Goal: Check status: Check status

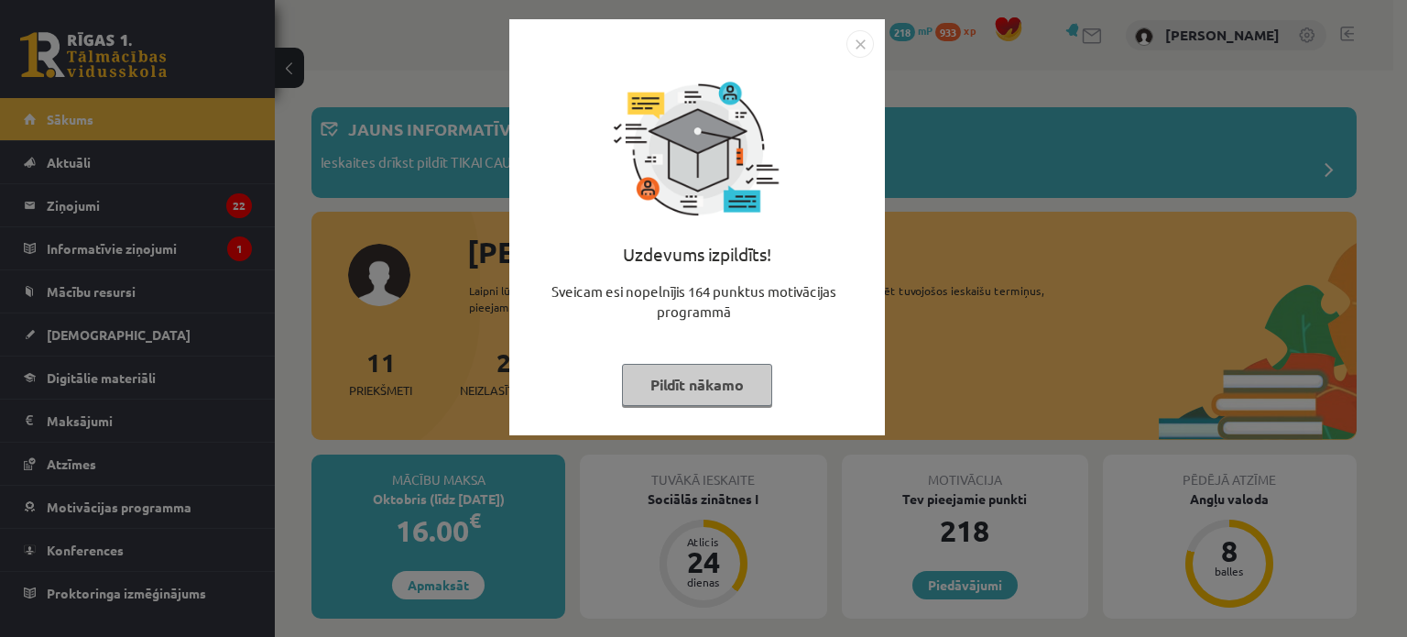
click at [659, 381] on button "Pildīt nākamo" at bounding box center [697, 385] width 150 height 42
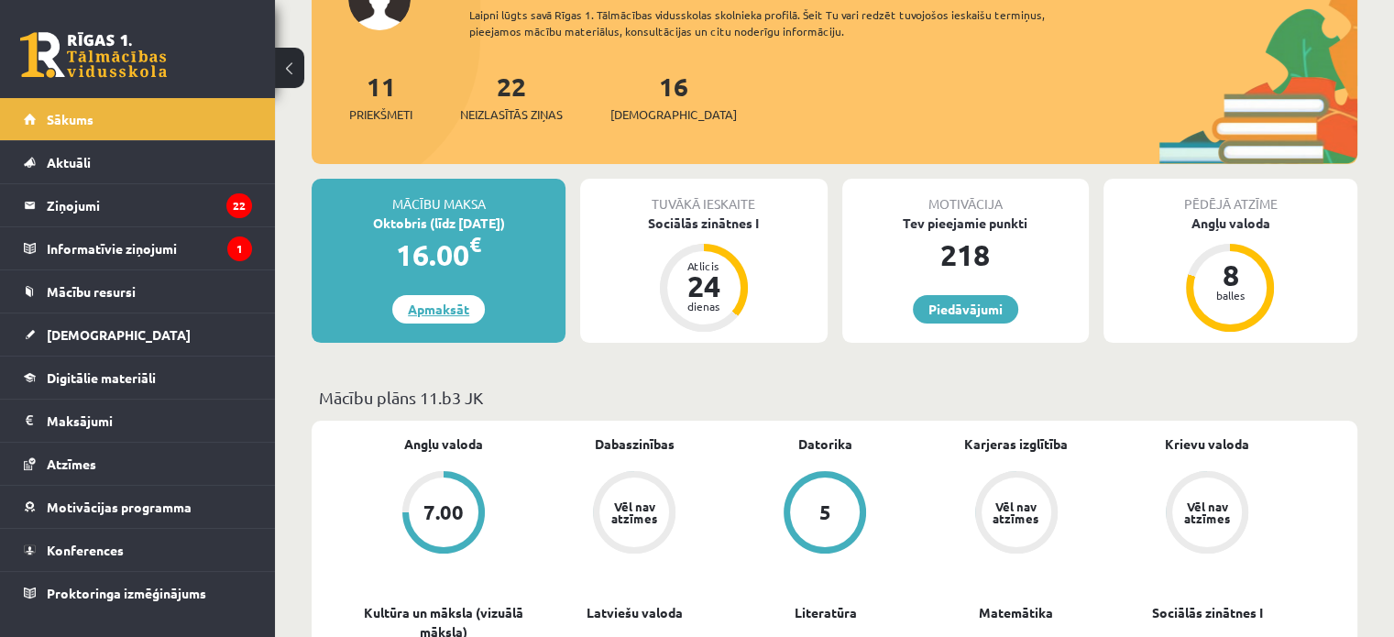
scroll to position [275, 0]
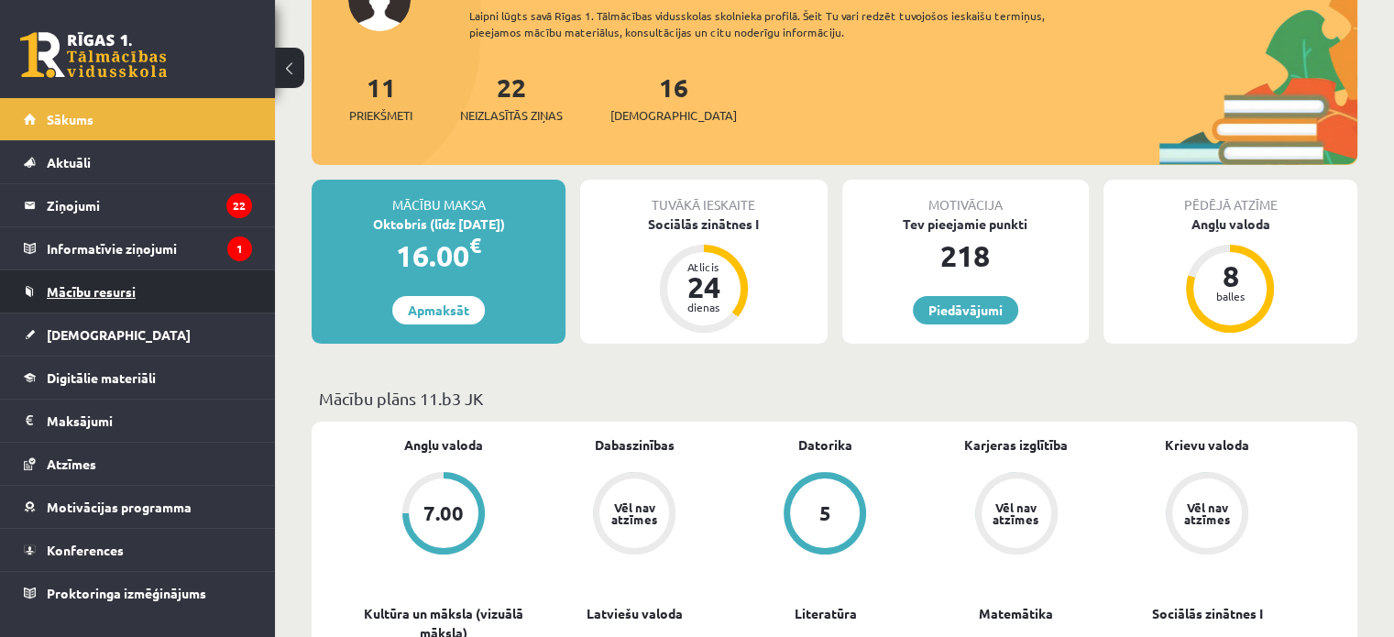
click at [95, 287] on span "Mācību resursi" at bounding box center [91, 291] width 89 height 16
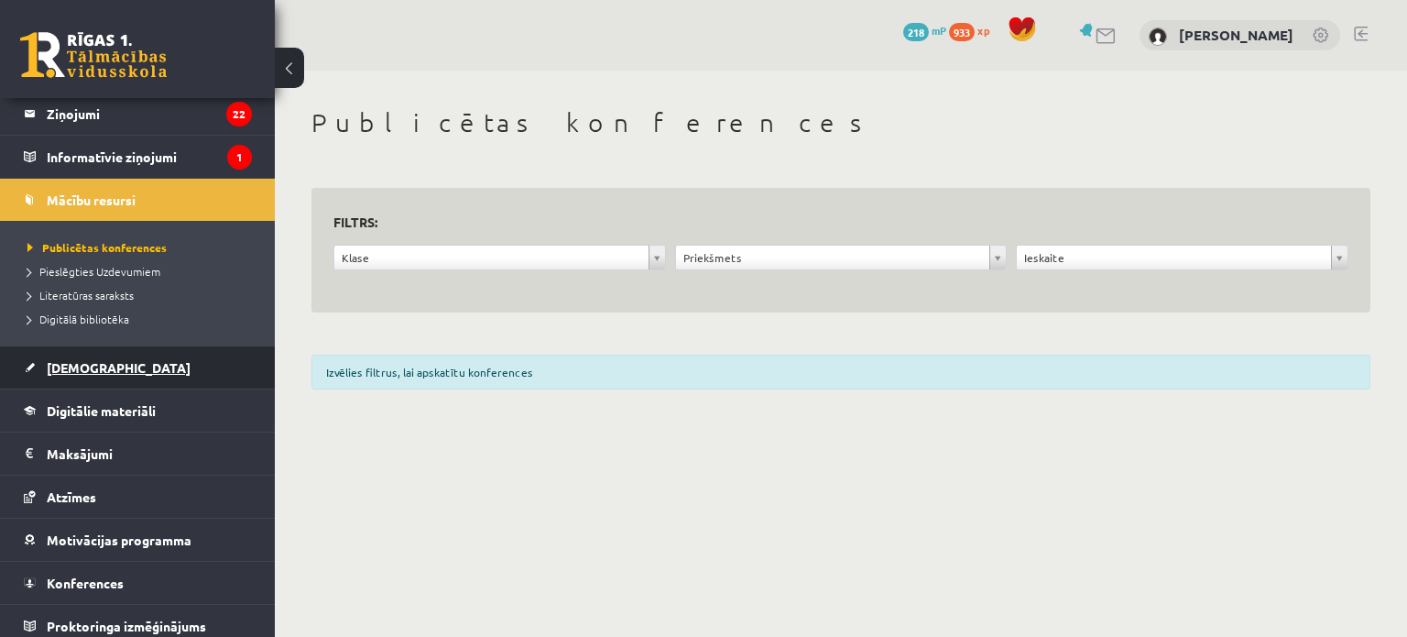
click at [72, 361] on span "[DEMOGRAPHIC_DATA]" at bounding box center [119, 367] width 144 height 16
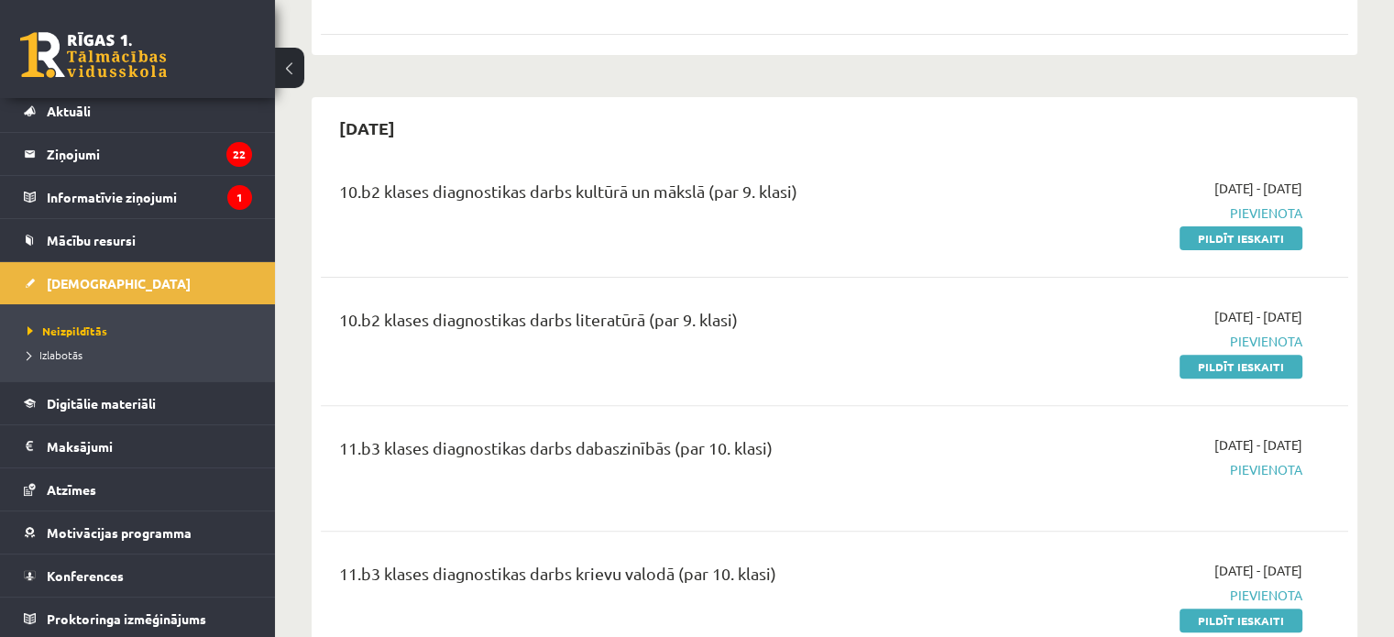
scroll to position [641, 0]
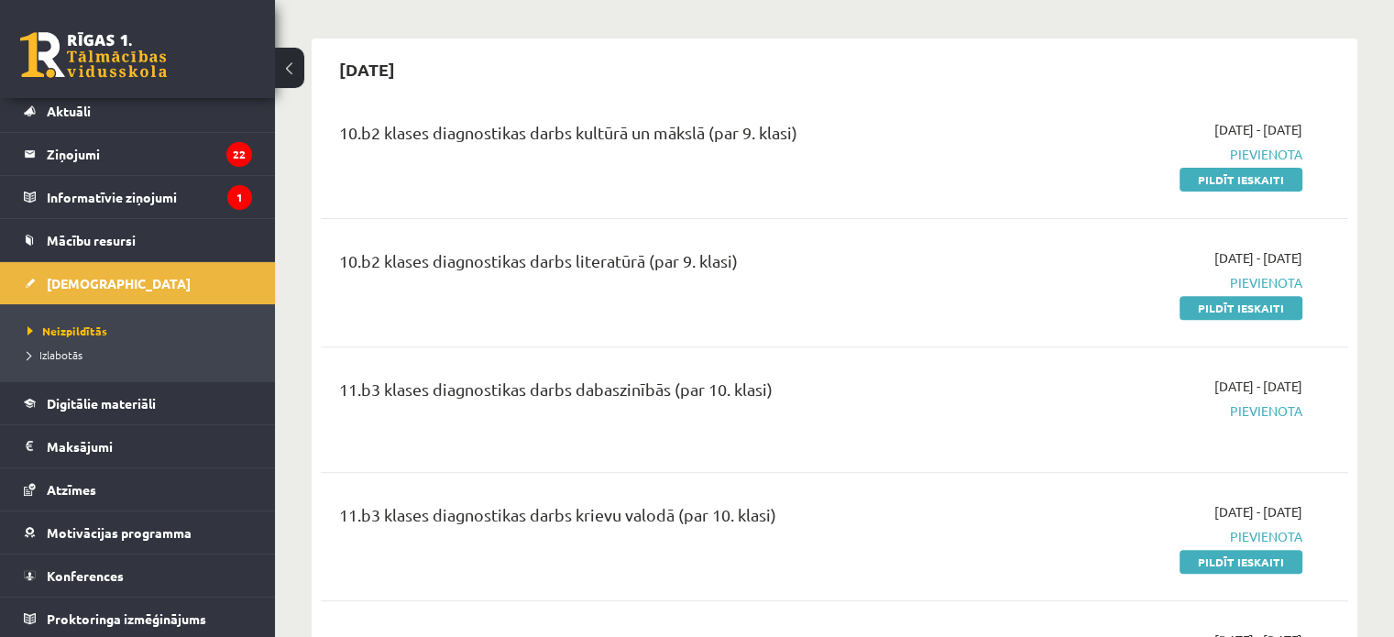
drag, startPoint x: 1301, startPoint y: 111, endPoint x: 1283, endPoint y: 112, distance: 18.3
click at [1283, 120] on span "[DATE] - [DATE]" at bounding box center [1258, 129] width 88 height 19
click at [998, 149] on div "[DATE] - [DATE] [GEOGRAPHIC_DATA] Pildīt ieskaiti" at bounding box center [1151, 154] width 330 height 69
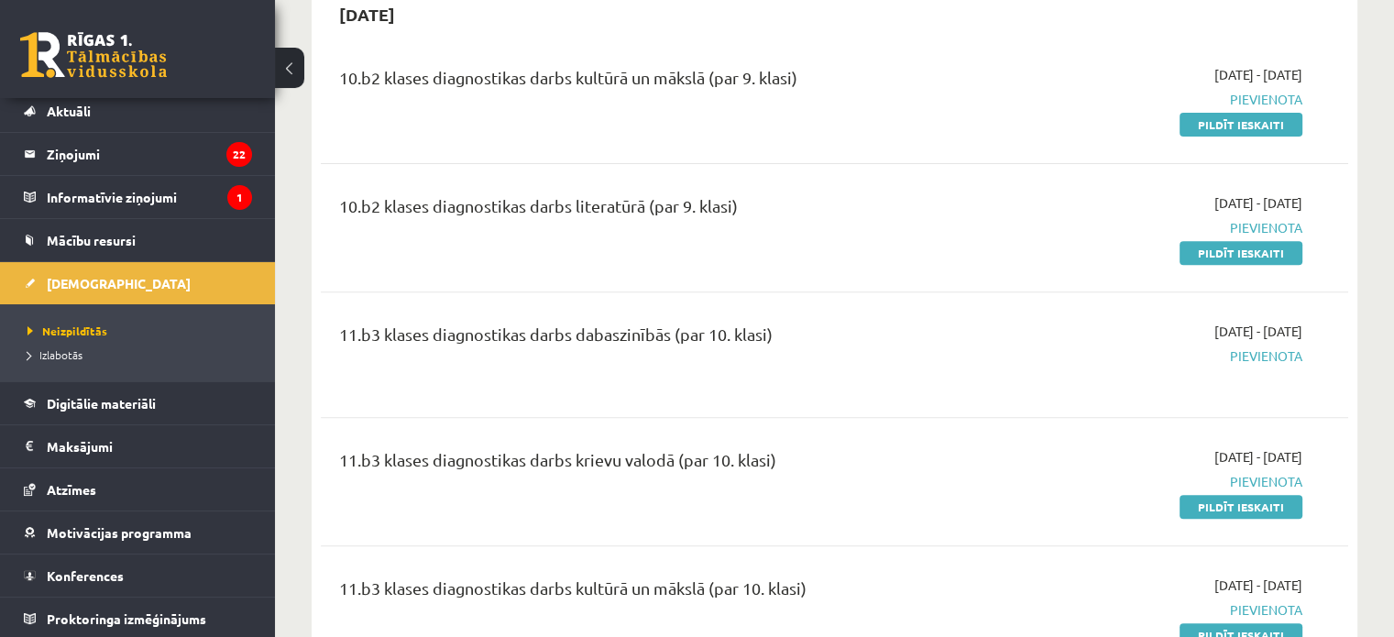
scroll to position [733, 0]
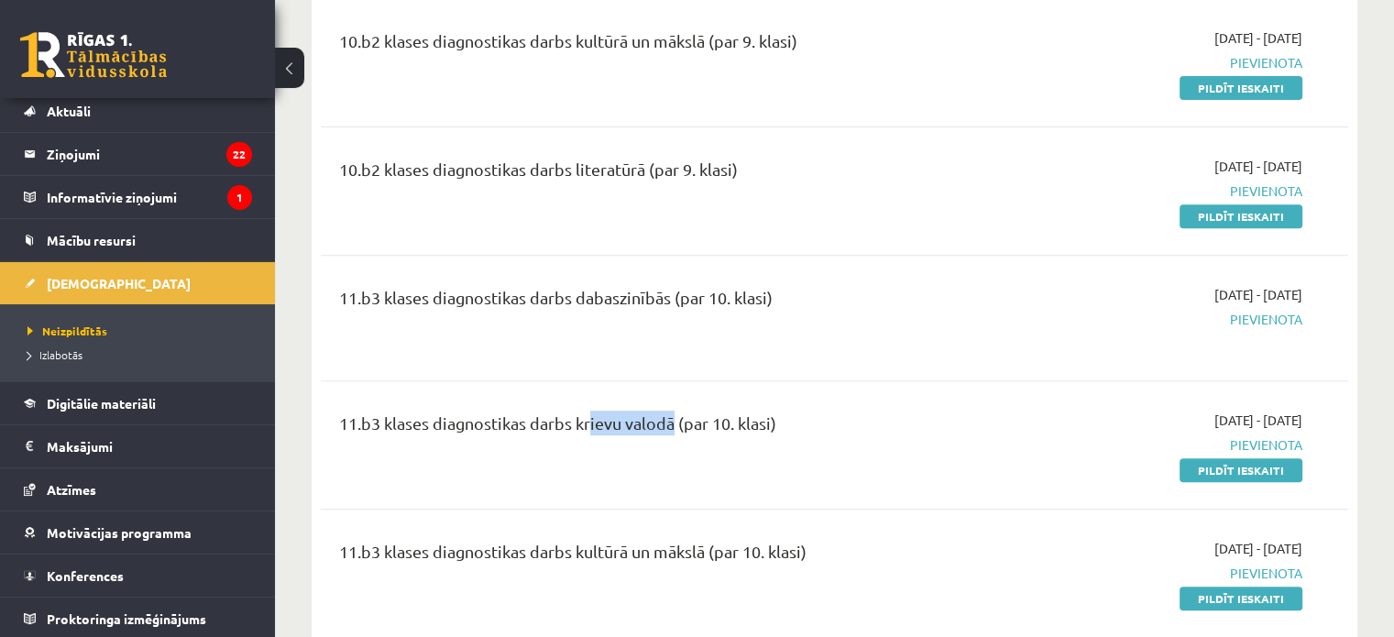
drag, startPoint x: 582, startPoint y: 407, endPoint x: 667, endPoint y: 408, distance: 85.2
click at [667, 410] on div "11.b3 klases diagnostikas darbs krievu valodā (par 10. klasi)" at bounding box center [655, 427] width 633 height 34
click at [689, 392] on div "11.b3 klases diagnostikas darbs krievu valodā (par 10. klasi) [DATE] - [DATE] […" at bounding box center [834, 444] width 1027 height 105
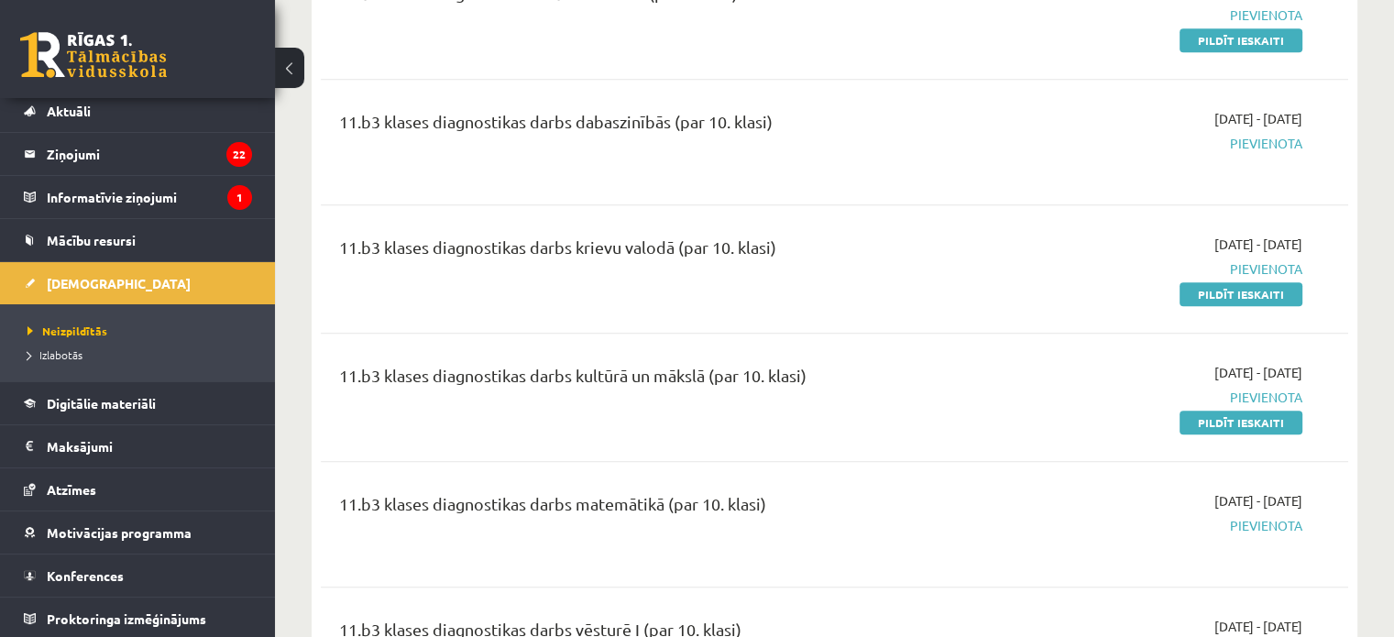
scroll to position [916, 0]
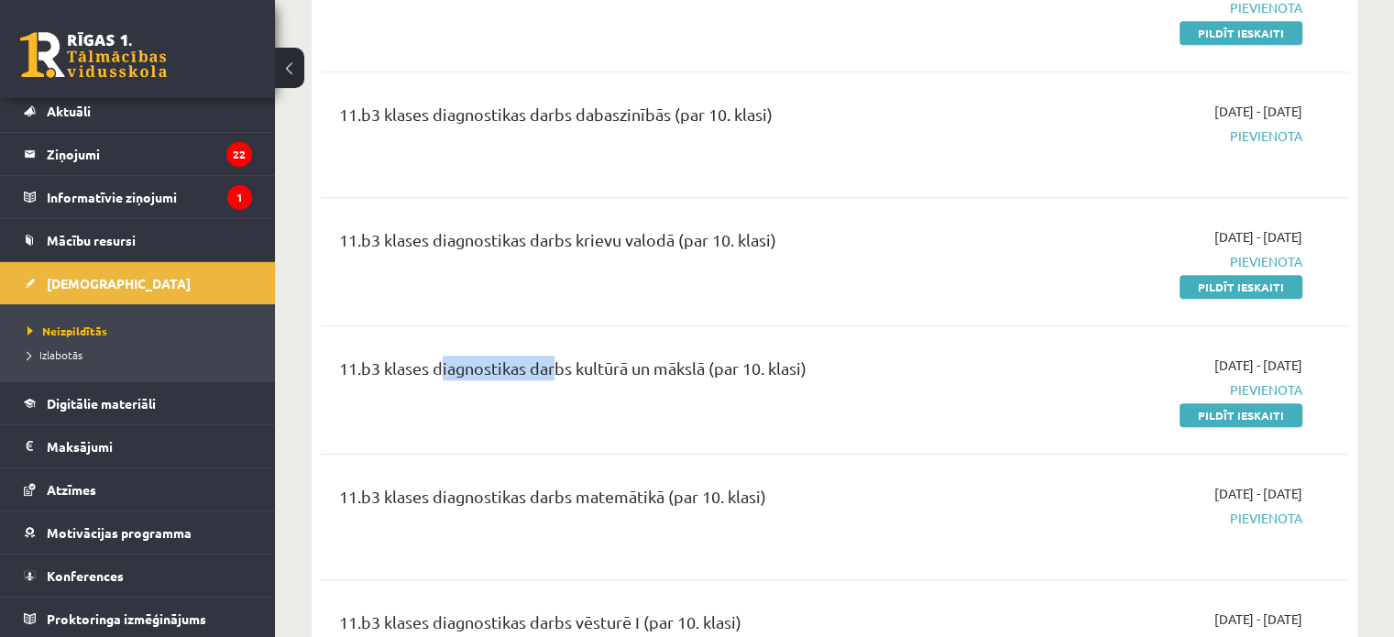
drag, startPoint x: 443, startPoint y: 355, endPoint x: 549, endPoint y: 351, distance: 105.4
click at [549, 355] on div "11.b3 klases diagnostikas darbs kultūrā un mākslā (par 10. klasi)" at bounding box center [655, 372] width 633 height 34
click at [946, 227] on div "11.b3 klases diagnostikas darbs krievu valodā (par 10. klasi)" at bounding box center [655, 244] width 633 height 34
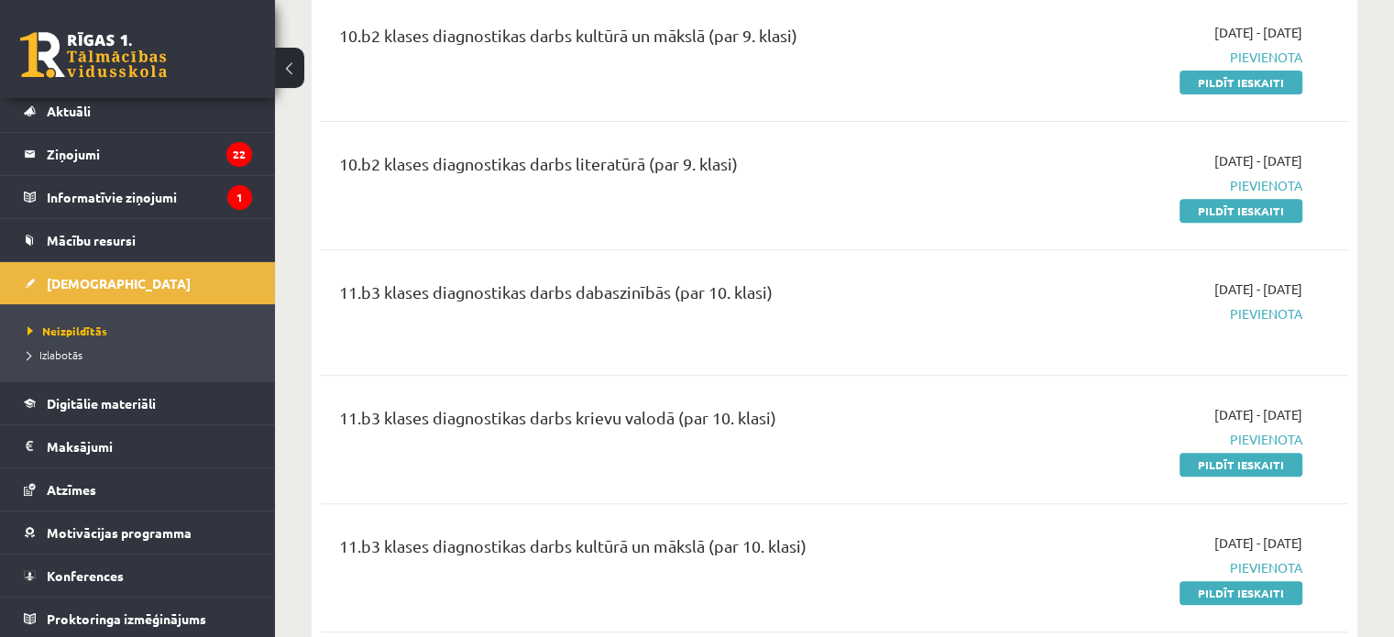
scroll to position [733, 0]
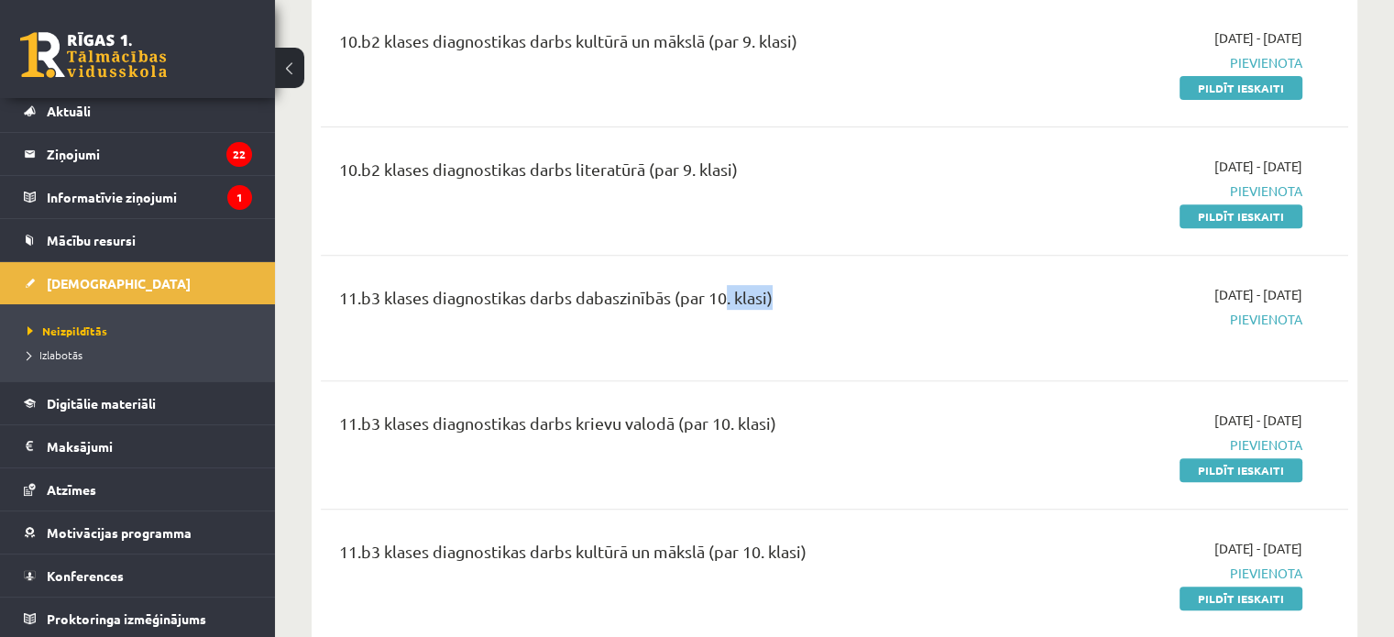
drag, startPoint x: 717, startPoint y: 279, endPoint x: 806, endPoint y: 280, distance: 88.9
click at [779, 285] on div "11.b3 klases diagnostikas darbs dabaszinībās (par 10. klasi)" at bounding box center [655, 302] width 633 height 34
click at [816, 222] on div "10.b2 klases diagnostikas darbs literatūrā (par 9. klasi) [DATE] - [DATE] [GEOG…" at bounding box center [834, 190] width 1027 height 105
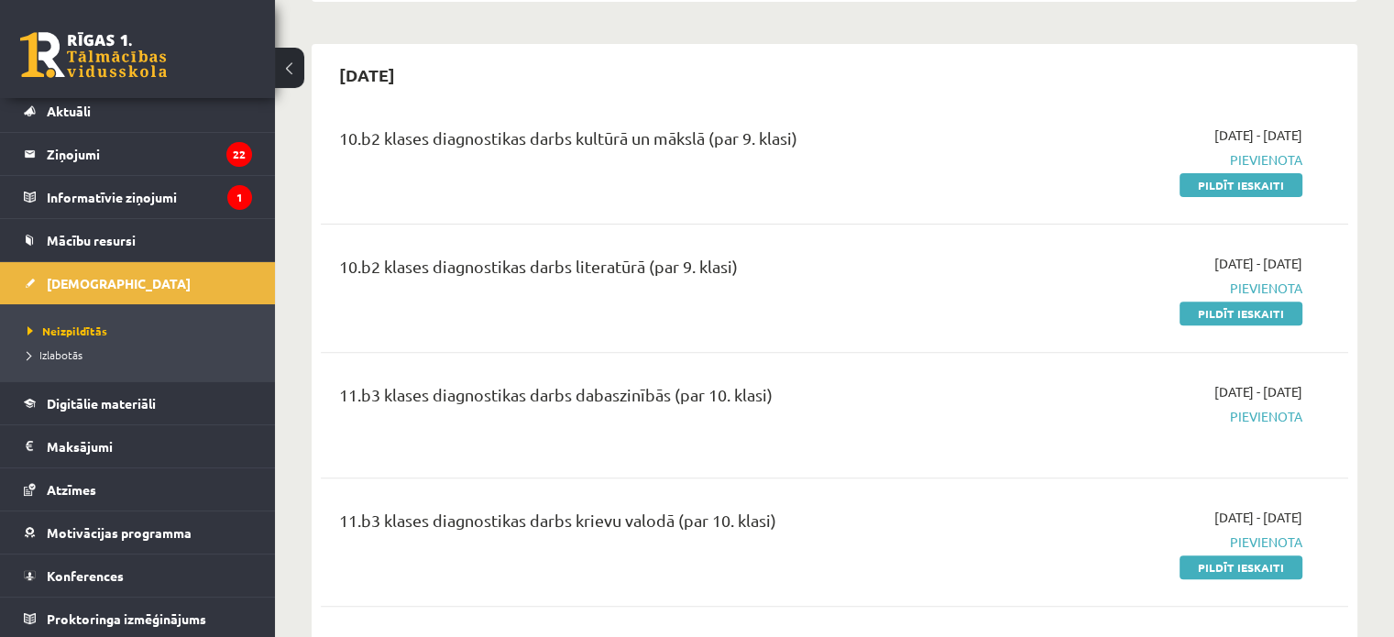
scroll to position [641, 0]
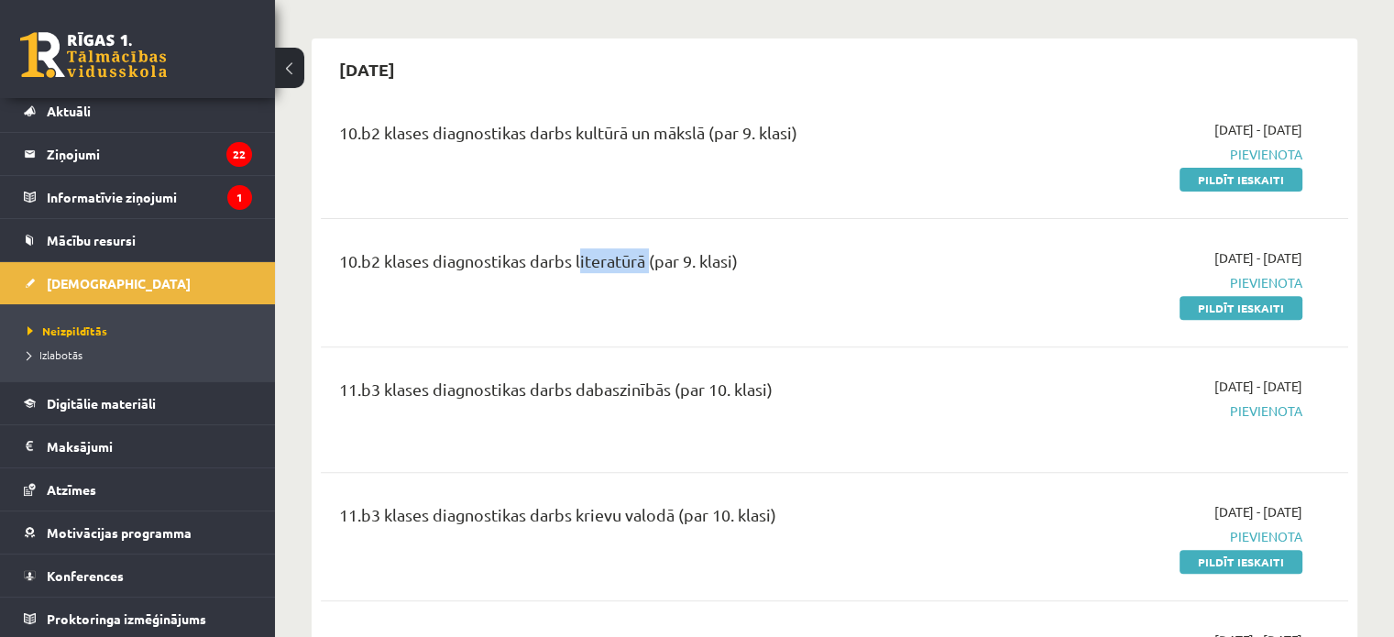
drag, startPoint x: 595, startPoint y: 240, endPoint x: 643, endPoint y: 247, distance: 49.1
click at [643, 248] on div "10.b2 klases diagnostikas darbs literatūrā (par 9. klasi)" at bounding box center [655, 265] width 633 height 34
click at [746, 218] on hr at bounding box center [834, 218] width 1027 height 1
drag, startPoint x: 685, startPoint y: 243, endPoint x: 764, endPoint y: 225, distance: 80.7
click at [758, 248] on div "10.b2 klases diagnostikas darbs literatūrā (par 9. klasi)" at bounding box center [655, 265] width 633 height 34
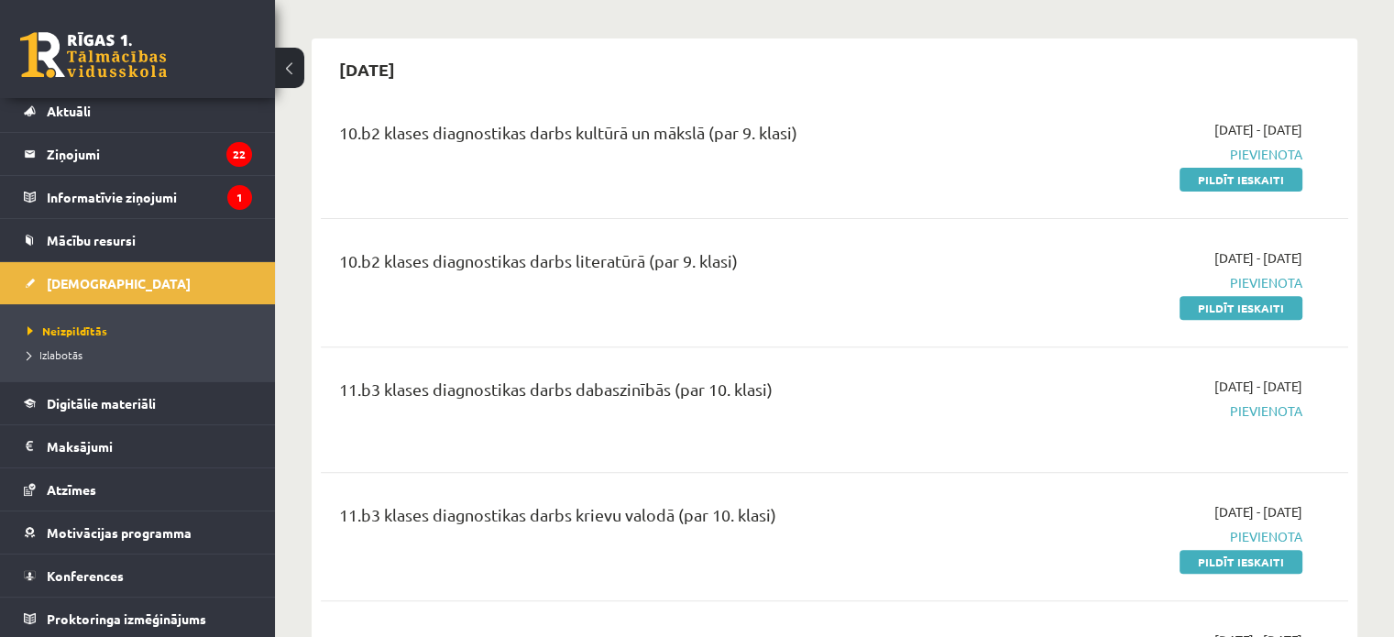
drag, startPoint x: 783, startPoint y: 202, endPoint x: 791, endPoint y: 224, distance: 23.2
drag, startPoint x: 341, startPoint y: 119, endPoint x: 389, endPoint y: 116, distance: 48.6
click at [383, 120] on div "10.b2 klases diagnostikas darbs kultūrā un mākslā (par 9. klasi)" at bounding box center [655, 137] width 633 height 34
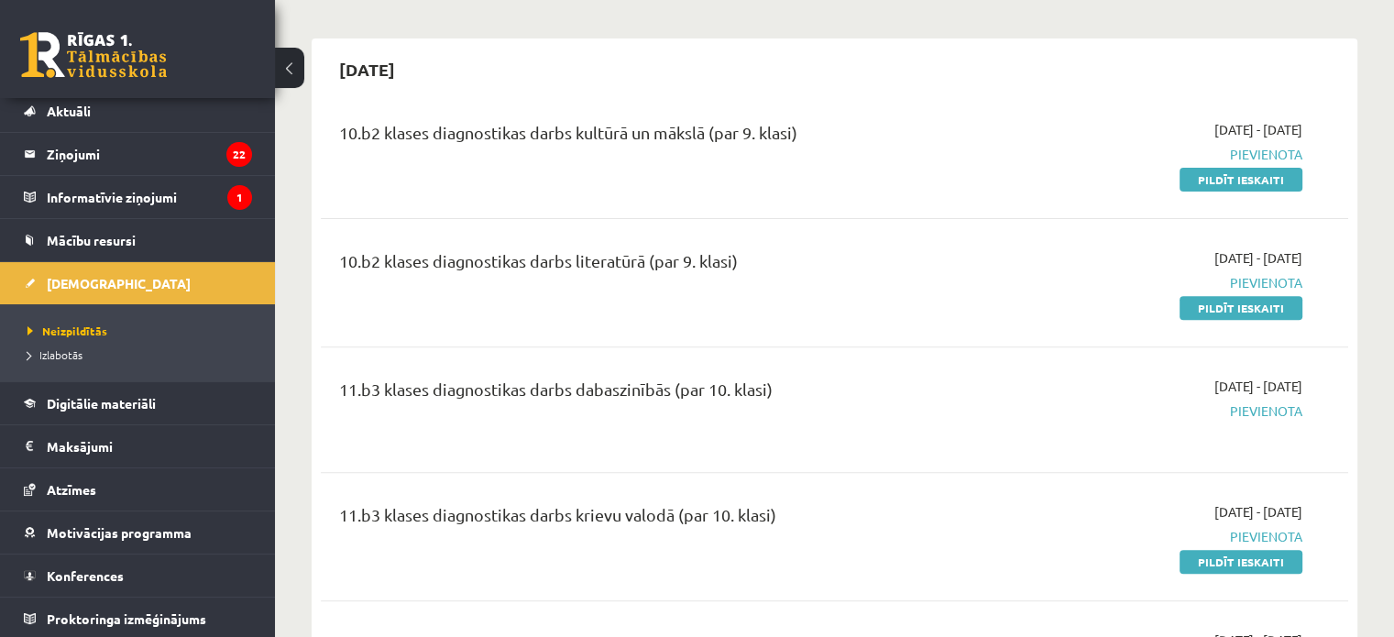
click at [421, 102] on div "10.b2 klases diagnostikas darbs kultūrā un mākslā (par 9. klasi) [DATE] - [DATE…" at bounding box center [834, 154] width 1027 height 105
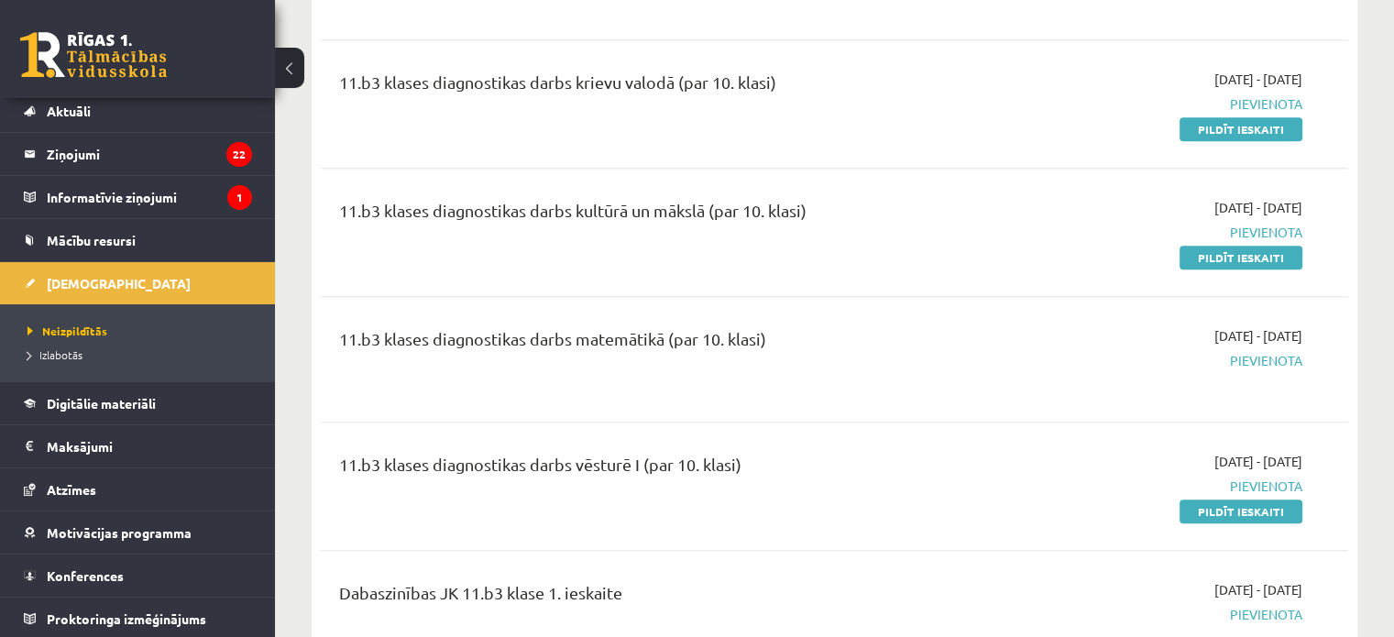
scroll to position [1099, 0]
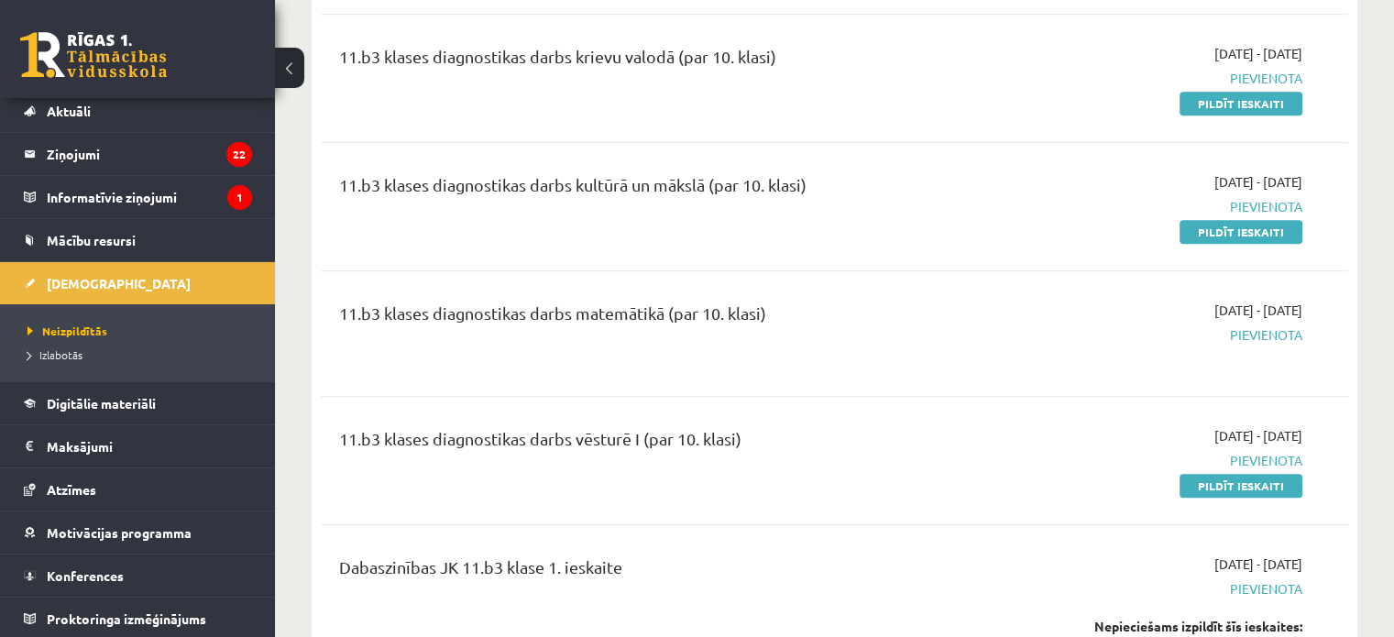
click at [957, 177] on div "11.b3 klases diagnostikas darbs kultūrā un mākslā (par 10. klasi)" at bounding box center [655, 189] width 633 height 34
click at [73, 443] on legend "Maksājumi 0" at bounding box center [149, 446] width 205 height 42
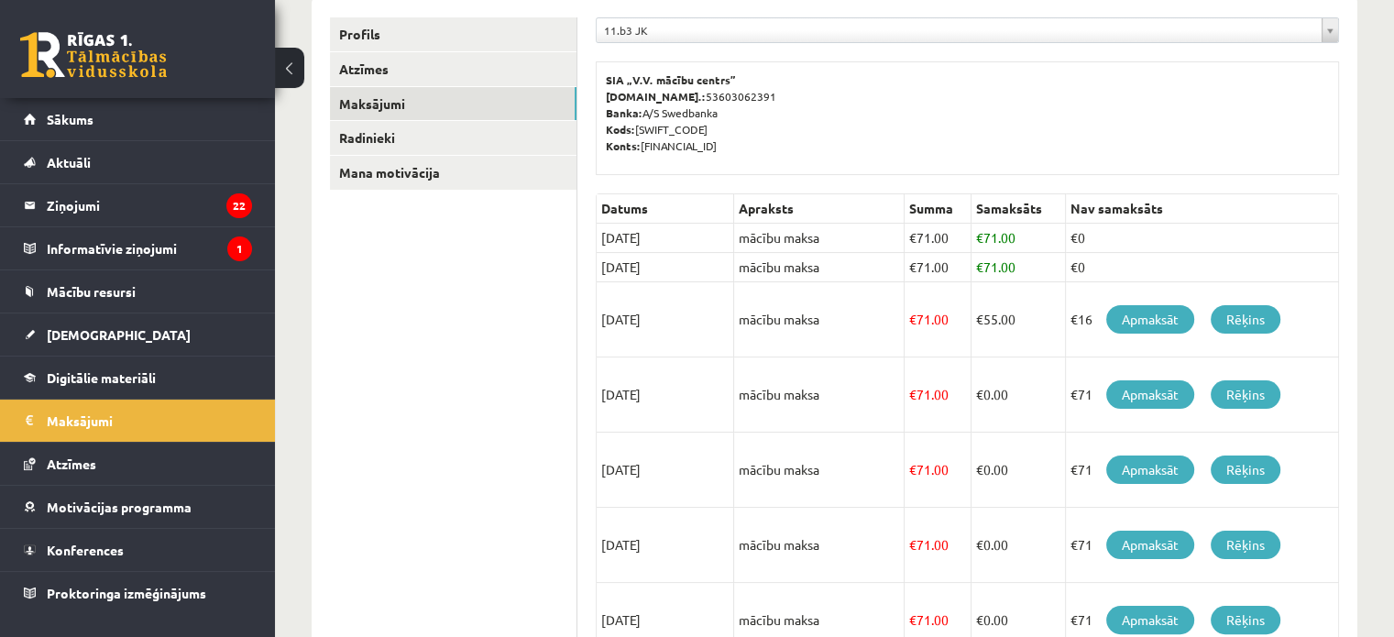
scroll to position [246, 0]
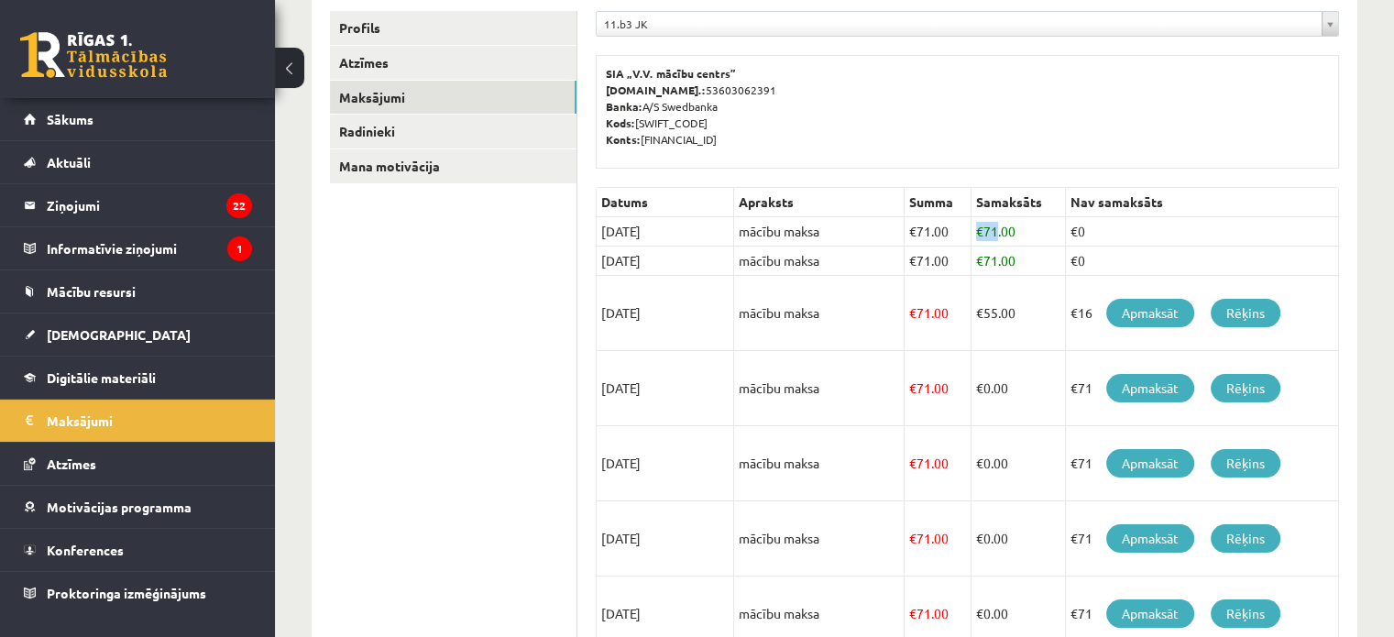
drag, startPoint x: 995, startPoint y: 226, endPoint x: 977, endPoint y: 226, distance: 18.3
click at [977, 226] on td "€ 71.00" at bounding box center [1018, 231] width 94 height 29
click at [1012, 290] on td "€ 55.00" at bounding box center [1018, 313] width 94 height 75
drag, startPoint x: 984, startPoint y: 312, endPoint x: 1006, endPoint y: 314, distance: 22.2
click at [1006, 314] on td "€ 55.00" at bounding box center [1018, 313] width 94 height 75
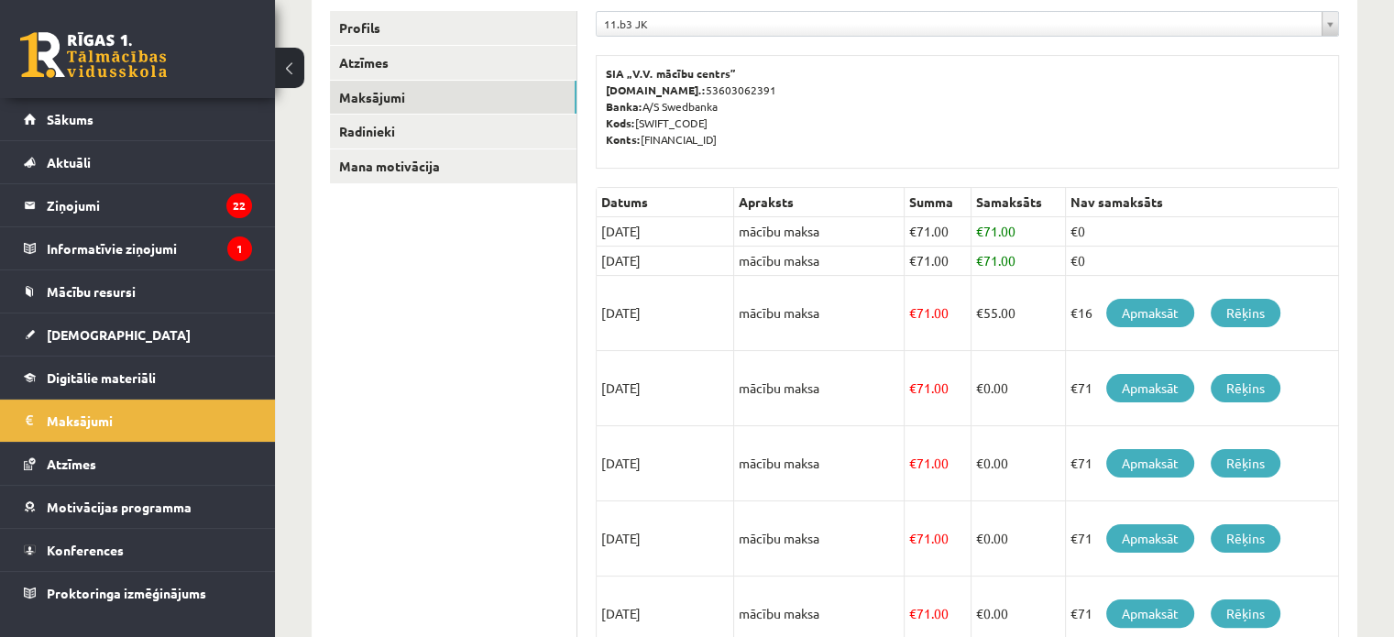
click at [1032, 295] on td "€ 55.00" at bounding box center [1018, 313] width 94 height 75
drag, startPoint x: 983, startPoint y: 260, endPoint x: 1000, endPoint y: 260, distance: 17.4
click at [1000, 260] on td "€ 71.00" at bounding box center [1018, 260] width 94 height 29
click at [1033, 259] on td "€ 71.00" at bounding box center [1018, 260] width 94 height 29
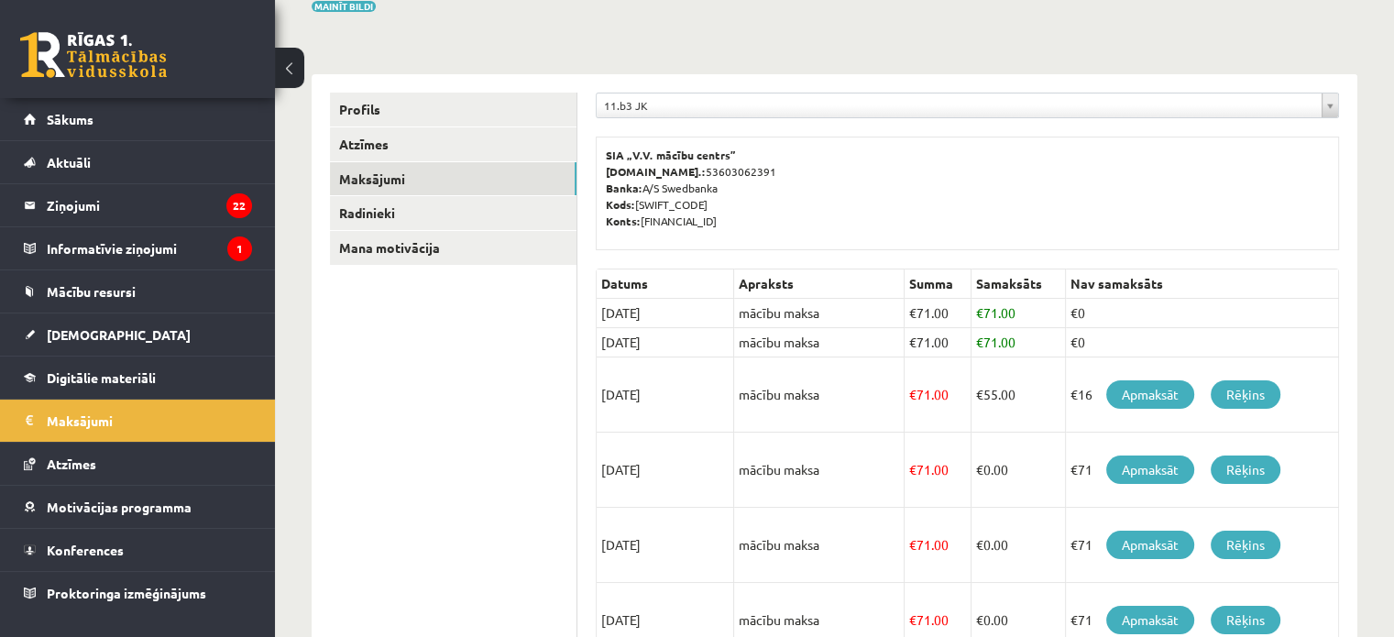
scroll to position [155, 0]
